Goal: Task Accomplishment & Management: Use online tool/utility

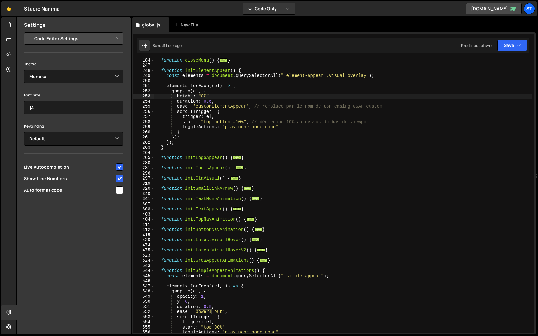
select select "editor"
select select "ace/theme/monokai"
click at [152, 250] on span at bounding box center [152, 250] width 3 height 5
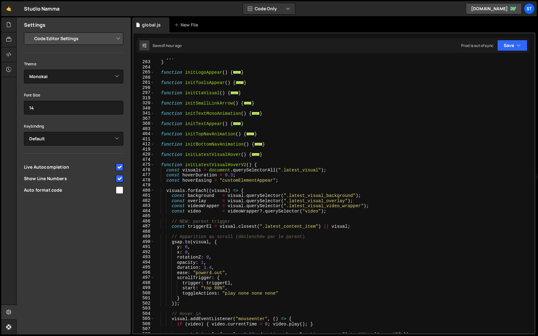
scroll to position [184, 0]
click at [319, 171] on div "}) ; } function initLogoAppear ( ) { ... } function initToolsAppear ( ) { ... }…" at bounding box center [342, 196] width 377 height 285
paste textarea "related-articles_visual"
click at [511, 44] on button "Save" at bounding box center [512, 45] width 30 height 11
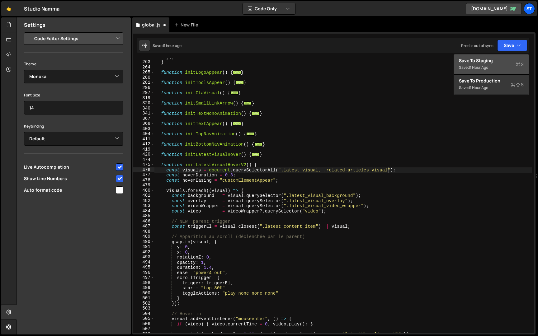
click at [491, 59] on div "Save to Staging S" at bounding box center [491, 61] width 65 height 6
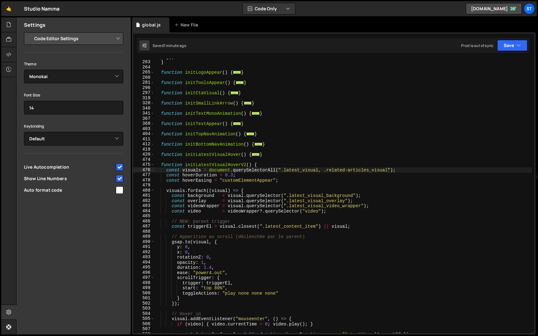
scroll to position [0, 7]
click at [161, 165] on div "}) ; } function initLogoAppear ( ) { ... } function initToolsAppear ( ) { ... }…" at bounding box center [342, 196] width 377 height 285
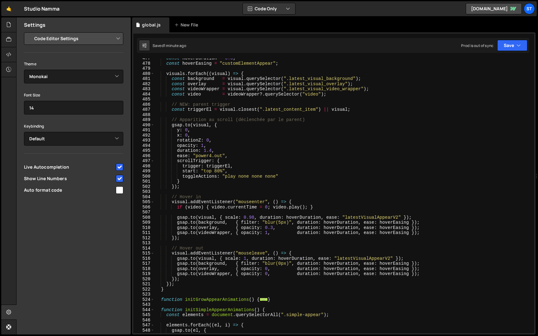
scroll to position [308, 0]
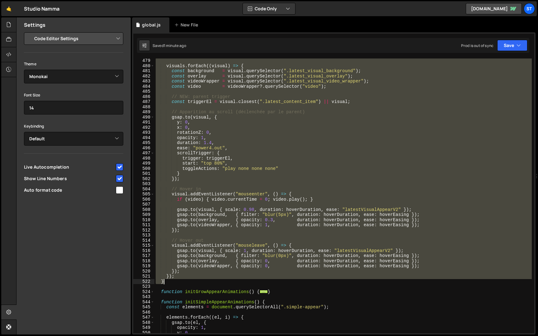
click at [176, 283] on div "visuals . forEach (( visual ) => { const background = visual . querySelector ( …" at bounding box center [342, 200] width 377 height 285
click at [176, 283] on div "visuals . forEach (( visual ) => { const background = visual . querySelector ( …" at bounding box center [342, 196] width 377 height 275
type textarea "}"
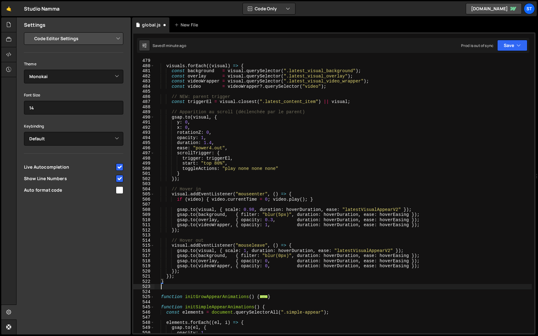
scroll to position [0, 0]
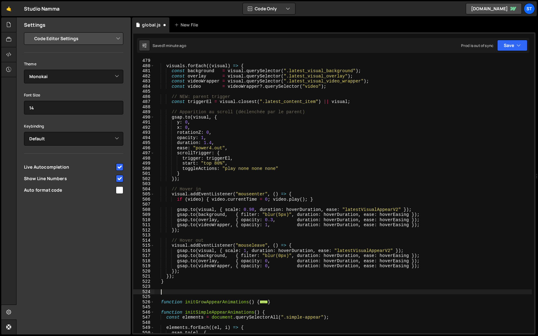
paste textarea "}"
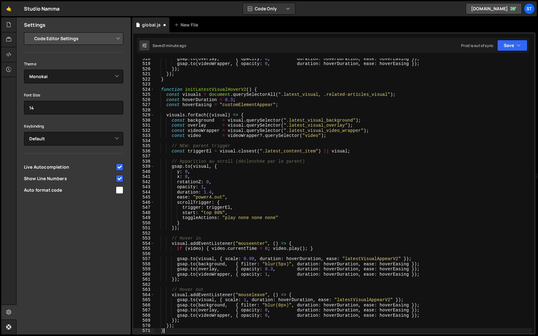
scroll to position [511, 0]
drag, startPoint x: 227, startPoint y: 89, endPoint x: 199, endPoint y: 89, distance: 28.0
click at [199, 89] on div "gsap . to ( overlay , { opacity : 0 , duration : hoverDuration , ease : hoverEa…" at bounding box center [342, 198] width 377 height 285
click at [199, 89] on div "gsap . to ( overlay , { opacity : 0 , duration : hoverDuration , ease : hoverEa…" at bounding box center [342, 196] width 377 height 275
drag, startPoint x: 212, startPoint y: 89, endPoint x: 197, endPoint y: 89, distance: 14.9
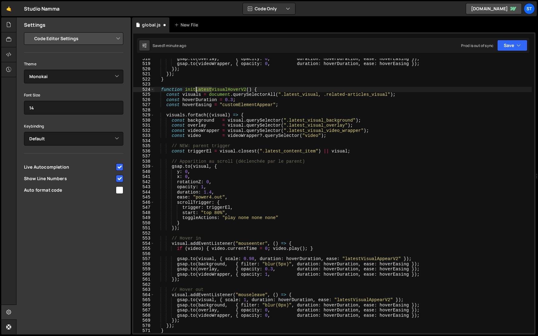
click at [197, 89] on div "gsap . to ( overlay , { opacity : 0 , duration : hoverDuration , ease : hoverEa…" at bounding box center [342, 198] width 377 height 285
click at [249, 90] on div "gsap . to ( overlay , { opacity : 0 , duration : hoverDuration , ease : hoverEa…" at bounding box center [342, 198] width 377 height 285
drag, startPoint x: 236, startPoint y: 89, endPoint x: 185, endPoint y: 89, distance: 50.4
click at [185, 89] on div "gsap . to ( overlay , { opacity : 0 , duration : hoverDuration , ease : hoverEa…" at bounding box center [342, 198] width 377 height 285
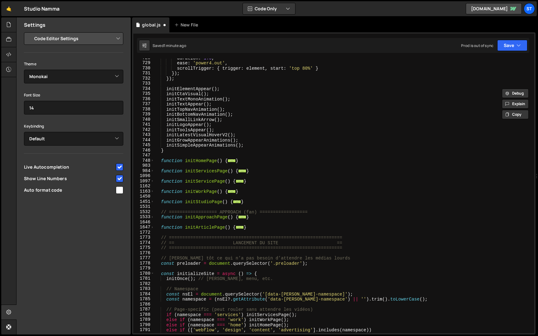
scroll to position [1506, 0]
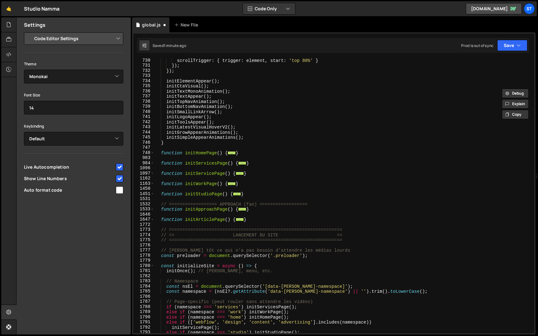
click at [256, 141] on div "scrollTrigger : { trigger : element , start : 'top 80%' } }) ; }) ; initElement…" at bounding box center [342, 200] width 377 height 285
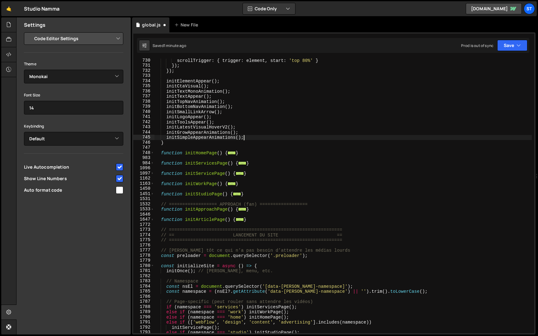
click at [254, 139] on div "scrollTrigger : { trigger : element , start : 'top 80%' } }) ; }) ; initElement…" at bounding box center [342, 200] width 377 height 285
click at [248, 129] on div "scrollTrigger : { trigger : element , start : 'top 80%' } }) ; }) ; initElement…" at bounding box center [342, 200] width 377 height 285
type textarea "initLatestVisualHoverV2();"
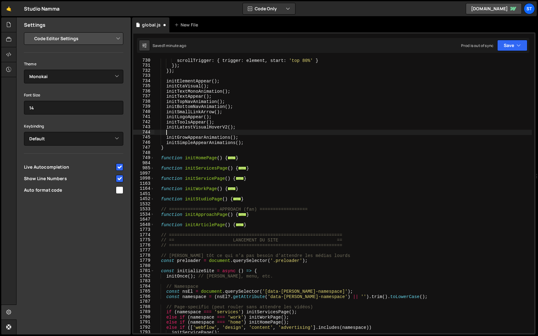
paste textarea "initRelatedVisual()"
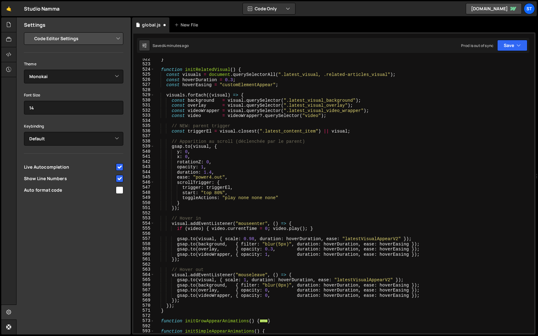
scroll to position [528, 0]
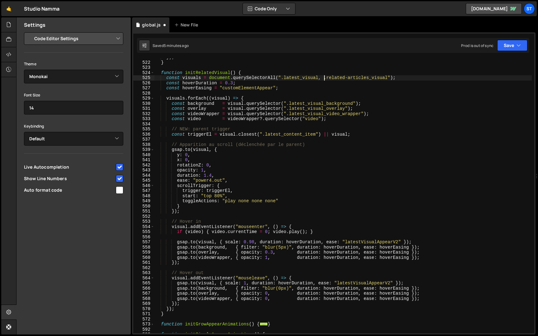
click at [323, 78] on div "}) ; } function initRelatedVisual ( ) { const visuals = document . querySelecto…" at bounding box center [342, 197] width 377 height 285
click at [282, 79] on div "}) ; } function initRelatedVisual ( ) { const visuals = document . querySelecto…" at bounding box center [342, 197] width 377 height 285
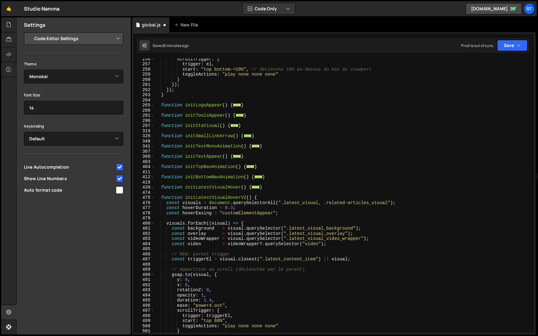
scroll to position [149, 0]
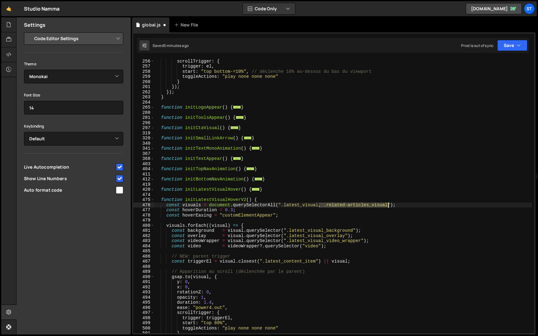
drag, startPoint x: 319, startPoint y: 206, endPoint x: 388, endPoint y: 207, distance: 69.4
click at [388, 207] on div "ease : 'customElementAppear' , // remplace par le nom de ton easing GSAP custom…" at bounding box center [342, 196] width 377 height 285
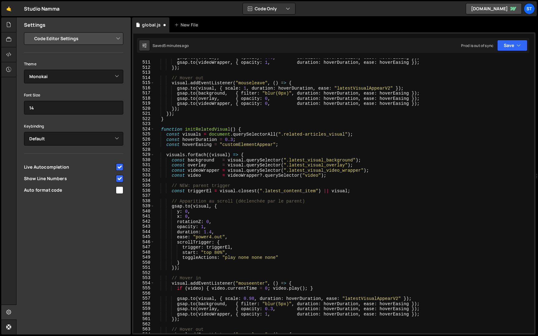
scroll to position [474, 0]
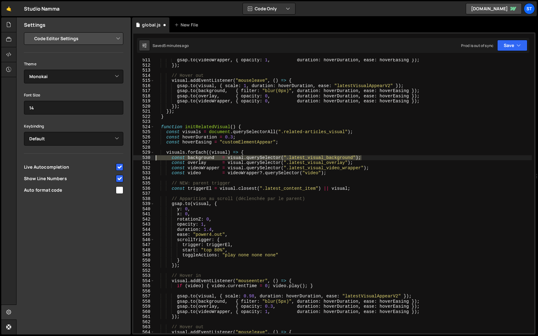
drag, startPoint x: 368, startPoint y: 158, endPoint x: 140, endPoint y: 159, distance: 227.9
click at [140, 159] on div "const visuals = document.querySelectorAll(".latest_visual"); 511 512 513 514 51…" at bounding box center [333, 196] width 401 height 275
click at [224, 165] on div "gsap . to ( videoWrapper , { opacity : 1 , duration : hoverDuration , ease : ho…" at bounding box center [342, 200] width 377 height 285
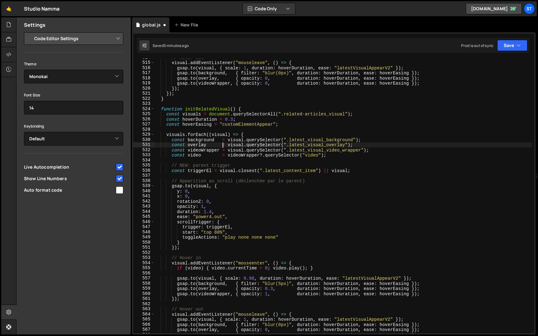
scroll to position [492, 0]
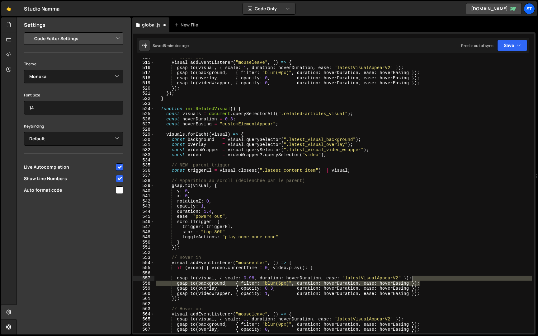
drag, startPoint x: 423, startPoint y: 285, endPoint x: 423, endPoint y: 281, distance: 3.7
click at [423, 281] on div "// Hover out visual . addEventListener ( "mouseleave" , ( ) => { gsap . to ( vi…" at bounding box center [342, 197] width 377 height 285
click at [425, 285] on div "// Hover out visual . addEventListener ( "mouseleave" , ( ) => { gsap . to ( vi…" at bounding box center [342, 196] width 377 height 275
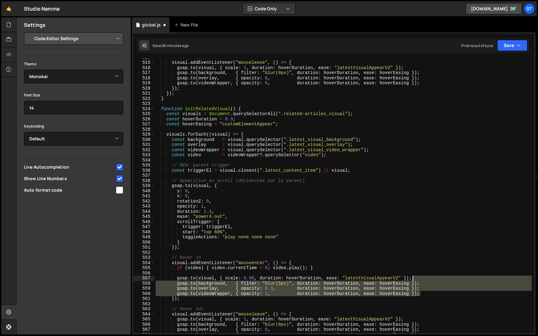
drag, startPoint x: 424, startPoint y: 292, endPoint x: 424, endPoint y: 280, distance: 12.1
click at [424, 280] on div "// Hover out visual . addEventListener ( "mouseleave" , ( ) => { gsap . to ( vi…" at bounding box center [342, 197] width 377 height 285
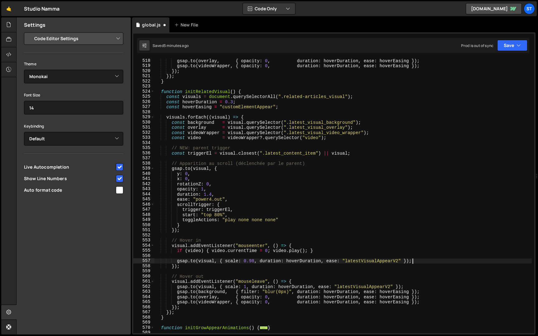
scroll to position [518, 0]
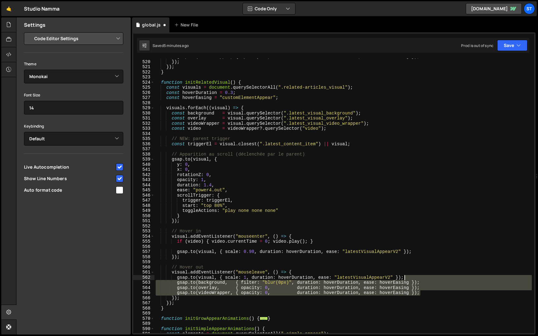
drag, startPoint x: 427, startPoint y: 294, endPoint x: 427, endPoint y: 279, distance: 15.3
click at [427, 279] on div "gsap . to ( videoWrapper , { opacity : 0 , duration : hoverDuration , ease : ho…" at bounding box center [342, 196] width 377 height 285
type textarea "[DOMAIN_NAME](visual, { scale: 1, duration: hoverDuration, ease: "latestVisualA…"
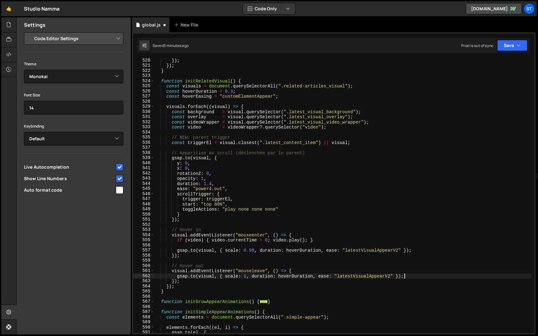
scroll to position [518, 0]
click at [510, 42] on button "Save" at bounding box center [512, 45] width 30 height 11
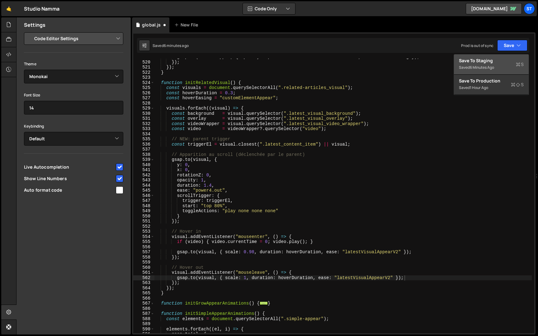
click at [488, 64] on div "Saved 6 minutes ago" at bounding box center [491, 67] width 65 height 7
